Goal: Navigation & Orientation: Find specific page/section

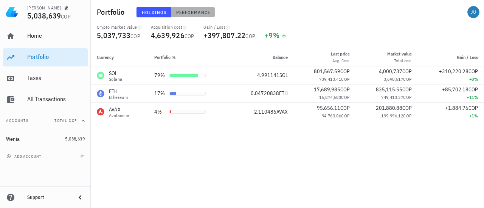
click at [185, 16] on button "Performance" at bounding box center [193, 12] width 44 height 11
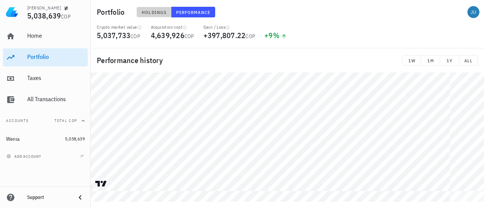
click at [149, 15] on button "Holdings" at bounding box center [154, 12] width 35 height 11
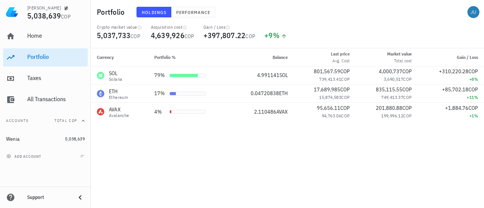
click at [211, 154] on div "Currency Portfolio % Balance Last price Avg. Cost Market value Total cost Gain …" at bounding box center [287, 128] width 393 height 160
